Goal: Information Seeking & Learning: Learn about a topic

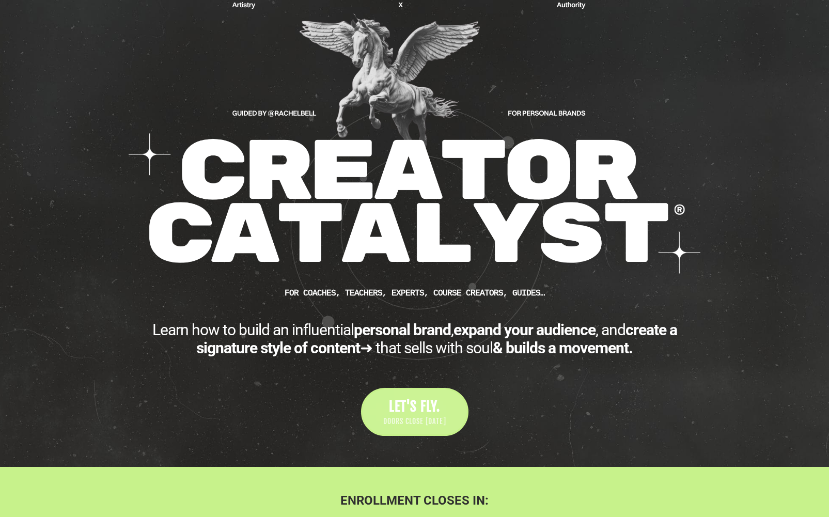
click at [422, 432] on link "LET'S FLY. DOORS CLOSE [DATE]" at bounding box center [414, 412] width 107 height 48
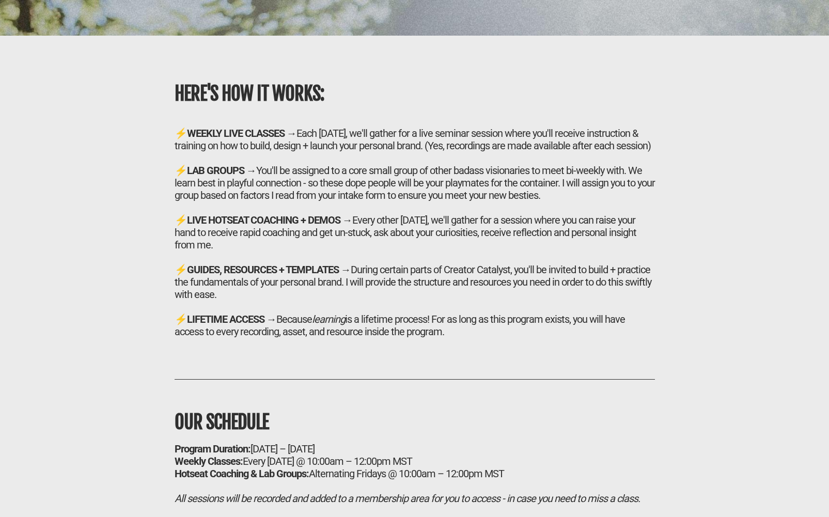
scroll to position [6397, 0]
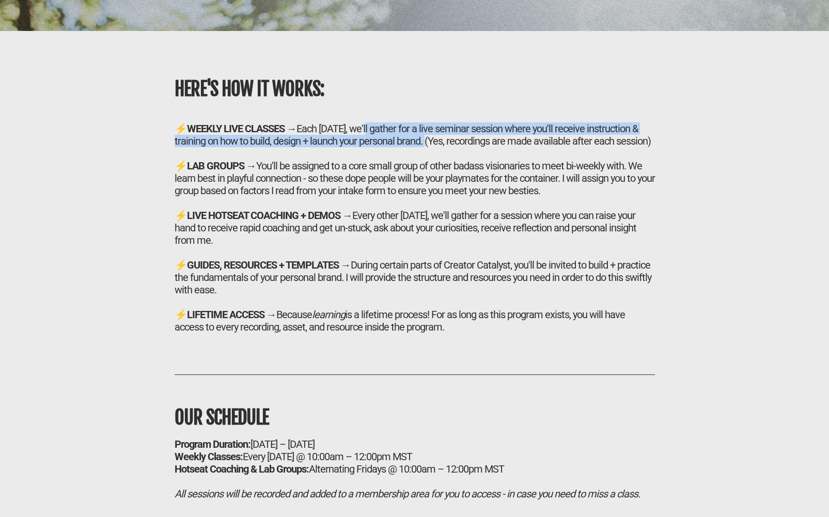
drag, startPoint x: 373, startPoint y: 99, endPoint x: 421, endPoint y: 106, distance: 48.7
click at [421, 122] on h2 "⚡ WEEKLY LIVE CLASSES → Each [DATE], we'll gather for a live seminar session wh…" at bounding box center [415, 227] width 480 height 211
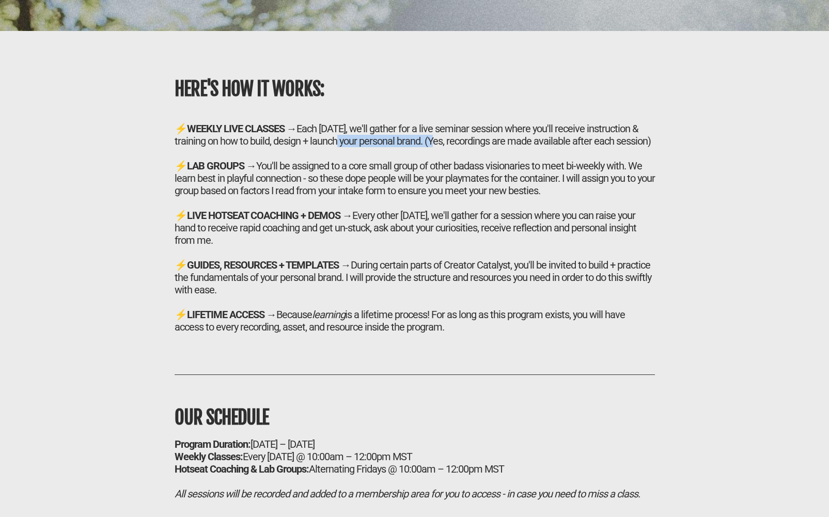
drag, startPoint x: 425, startPoint y: 107, endPoint x: 328, endPoint y: 110, distance: 96.1
click at [328, 122] on h2 "⚡ WEEKLY LIVE CLASSES → Each [DATE], we'll gather for a live seminar session wh…" at bounding box center [415, 227] width 480 height 211
drag, startPoint x: 349, startPoint y: 109, endPoint x: 439, endPoint y: 109, distance: 89.9
click at [435, 122] on h2 "⚡ WEEKLY LIVE CLASSES → Each [DATE], we'll gather for a live seminar session wh…" at bounding box center [415, 227] width 480 height 211
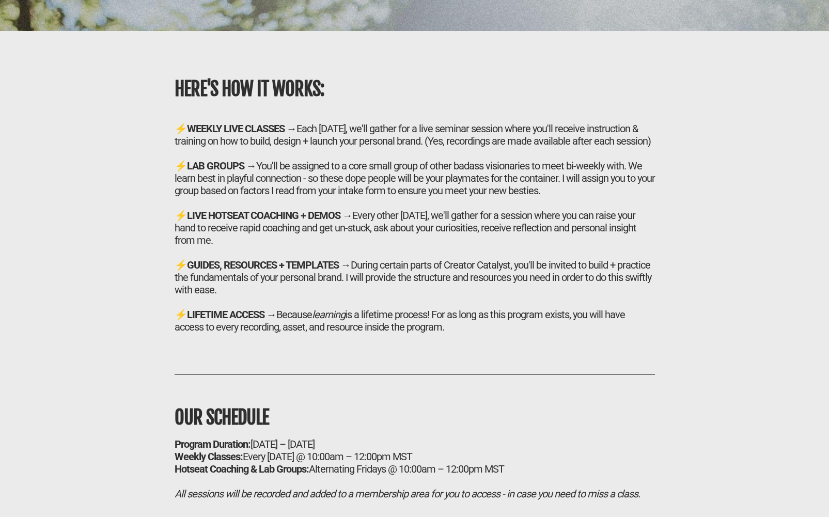
click at [440, 122] on h2 "⚡ WEEKLY LIVE CLASSES → Each [DATE], we'll gather for a live seminar session wh…" at bounding box center [415, 227] width 480 height 211
drag, startPoint x: 423, startPoint y: 110, endPoint x: 368, endPoint y: 111, distance: 54.7
click at [368, 122] on h2 "⚡ WEEKLY LIVE CLASSES → Each [DATE], we'll gather for a live seminar session wh…" at bounding box center [415, 227] width 480 height 211
click at [367, 122] on h2 "⚡ WEEKLY LIVE CLASSES → Each [DATE], we'll gather for a live seminar session wh…" at bounding box center [415, 227] width 480 height 211
drag, startPoint x: 349, startPoint y: 111, endPoint x: 418, endPoint y: 111, distance: 68.7
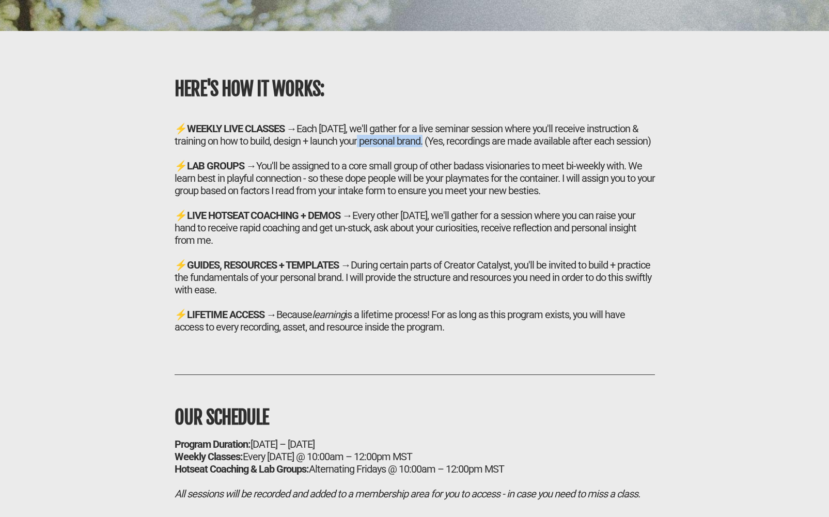
click at [418, 122] on h2 "⚡ WEEKLY LIVE CLASSES → Each [DATE], we'll gather for a live seminar session wh…" at bounding box center [415, 227] width 480 height 211
click at [419, 122] on h2 "⚡ WEEKLY LIVE CLASSES → Each [DATE], we'll gather for a live seminar session wh…" at bounding box center [415, 227] width 480 height 211
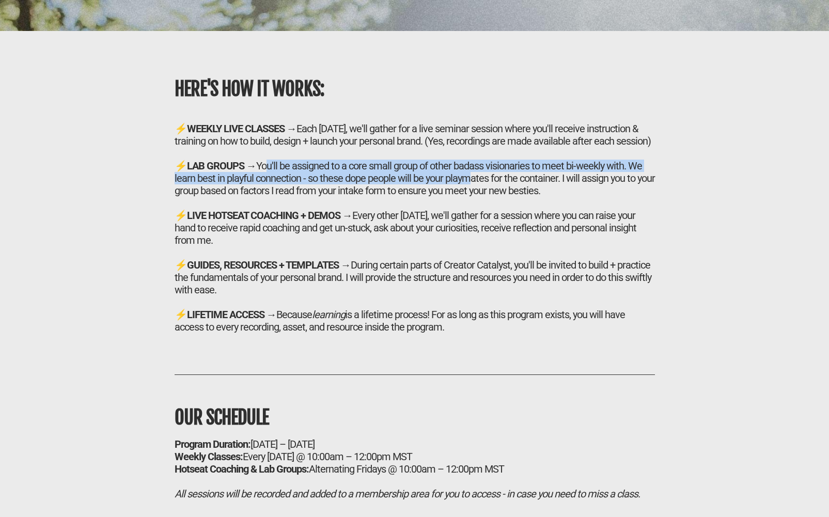
drag, startPoint x: 266, startPoint y: 139, endPoint x: 461, endPoint y: 149, distance: 194.4
click at [461, 160] on div "⚡ LAB GROUPS → You'll be assigned to a core small group of other badass visiona…" at bounding box center [415, 178] width 480 height 37
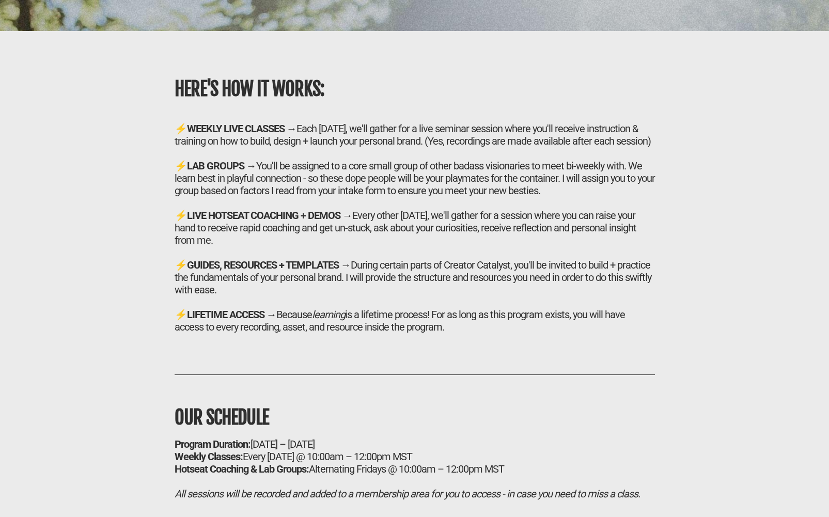
drag, startPoint x: 461, startPoint y: 149, endPoint x: 400, endPoint y: 150, distance: 60.4
click at [460, 160] on div "⚡ LAB GROUPS → You'll be assigned to a core small group of other badass visiona…" at bounding box center [415, 178] width 480 height 37
drag, startPoint x: 227, startPoint y: 152, endPoint x: 342, endPoint y: 148, distance: 115.2
click at [337, 160] on div "⚡ LAB GROUPS → You'll be assigned to a core small group of other badass visiona…" at bounding box center [415, 178] width 480 height 37
click at [342, 160] on div "⚡ LAB GROUPS → You'll be assigned to a core small group of other badass visiona…" at bounding box center [415, 178] width 480 height 37
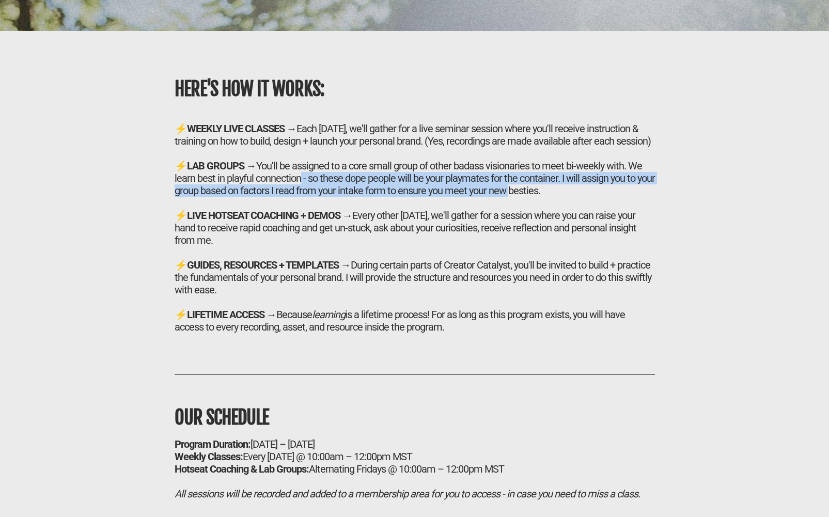
drag, startPoint x: 297, startPoint y: 152, endPoint x: 501, endPoint y: 160, distance: 204.2
click at [501, 160] on div "⚡ LAB GROUPS → You'll be assigned to a core small group of other badass visiona…" at bounding box center [415, 178] width 480 height 37
click at [500, 160] on div "⚡ LAB GROUPS → You'll be assigned to a core small group of other badass visiona…" at bounding box center [415, 178] width 480 height 37
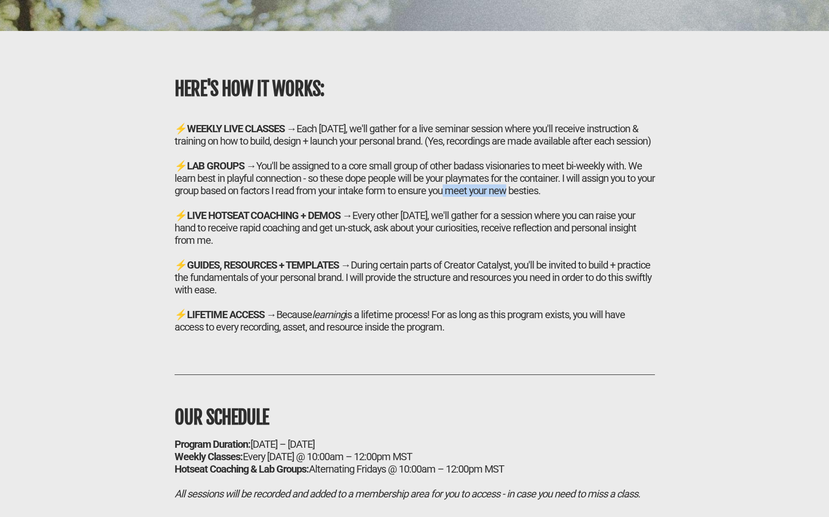
drag, startPoint x: 489, startPoint y: 161, endPoint x: 432, endPoint y: 161, distance: 57.3
click at [433, 161] on div "⚡ LAB GROUPS → You'll be assigned to a core small group of other badass visiona…" at bounding box center [415, 178] width 480 height 37
drag, startPoint x: 431, startPoint y: 161, endPoint x: 422, endPoint y: 161, distance: 9.3
click at [430, 161] on div "⚡ LAB GROUPS → You'll be assigned to a core small group of other badass visiona…" at bounding box center [415, 178] width 480 height 37
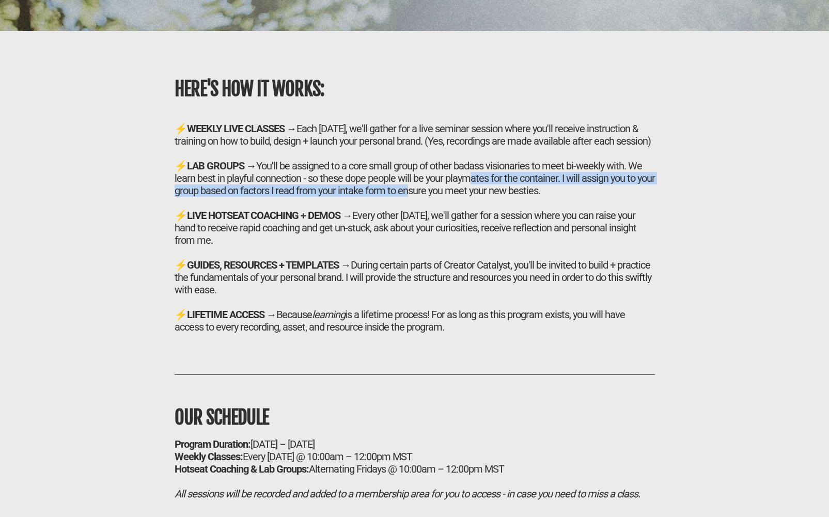
drag, startPoint x: 404, startPoint y: 158, endPoint x: 461, endPoint y: 153, distance: 57.0
click at [461, 160] on div "⚡ LAB GROUPS → You'll be assigned to a core small group of other badass visiona…" at bounding box center [415, 178] width 480 height 37
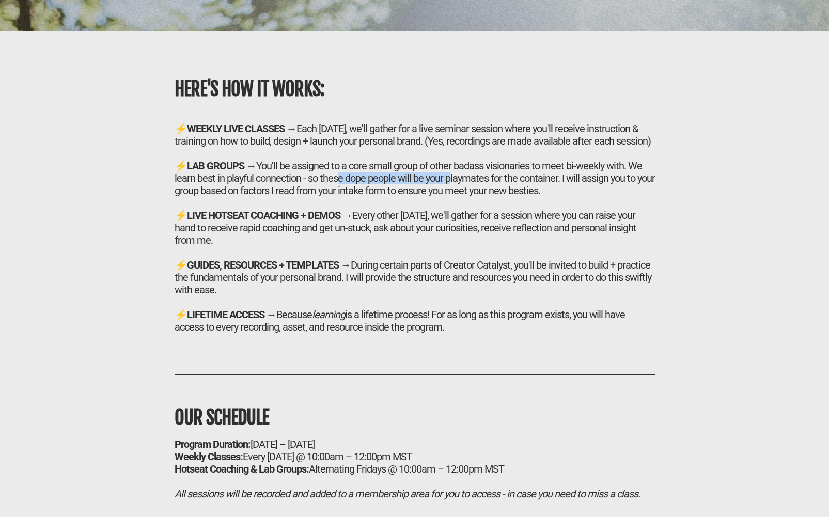
drag, startPoint x: 441, startPoint y: 154, endPoint x: 331, endPoint y: 156, distance: 109.5
click at [331, 160] on div "⚡ LAB GROUPS → You'll be assigned to a core small group of other badass visiona…" at bounding box center [415, 178] width 480 height 37
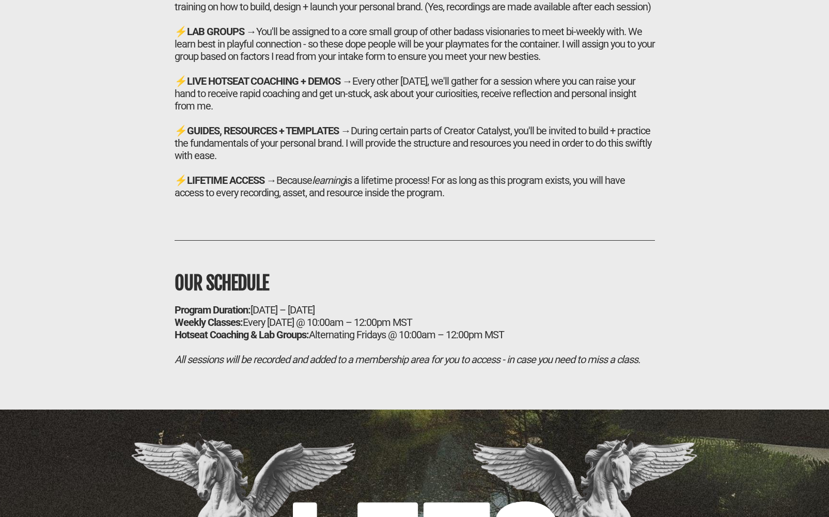
scroll to position [6531, 0]
